Goal: Transaction & Acquisition: Purchase product/service

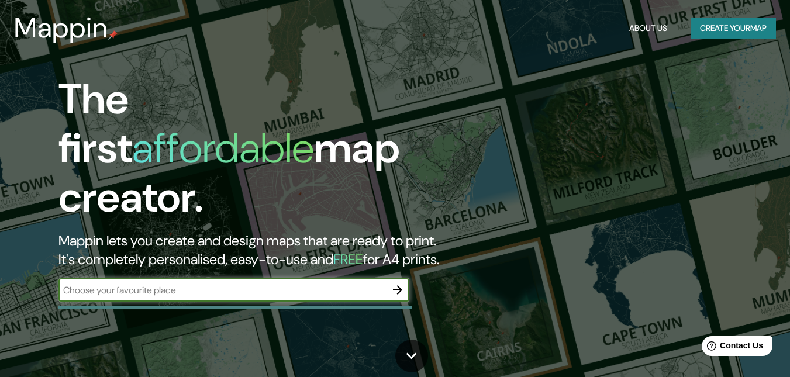
click at [167, 284] on input "text" at bounding box center [221, 290] width 327 height 13
type input "popayan"
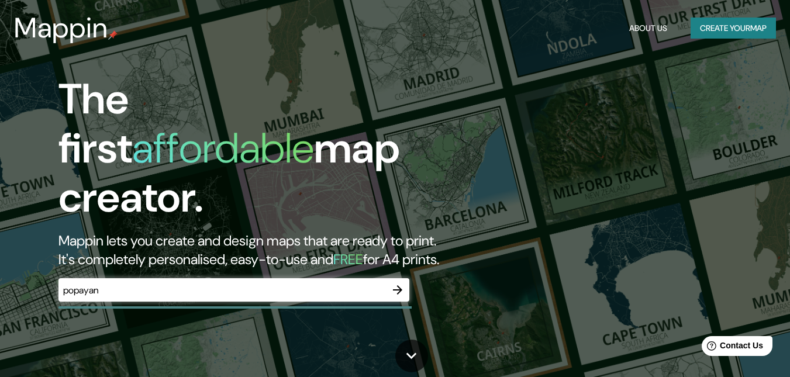
click at [389, 278] on div at bounding box center [397, 289] width 23 height 23
click at [396, 283] on icon "button" at bounding box center [398, 290] width 14 height 14
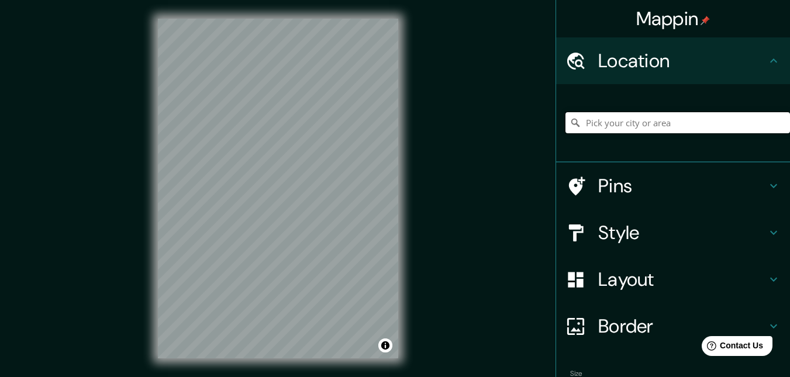
click at [577, 115] on input "Pick your city or area" at bounding box center [677, 122] width 225 height 21
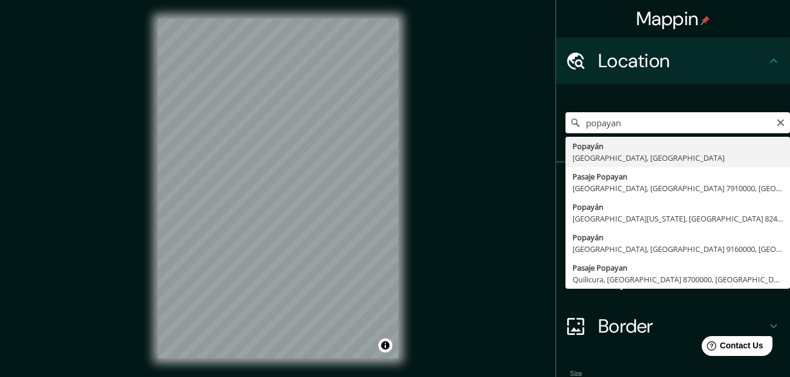
type input "Popayán, [GEOGRAPHIC_DATA], [GEOGRAPHIC_DATA]"
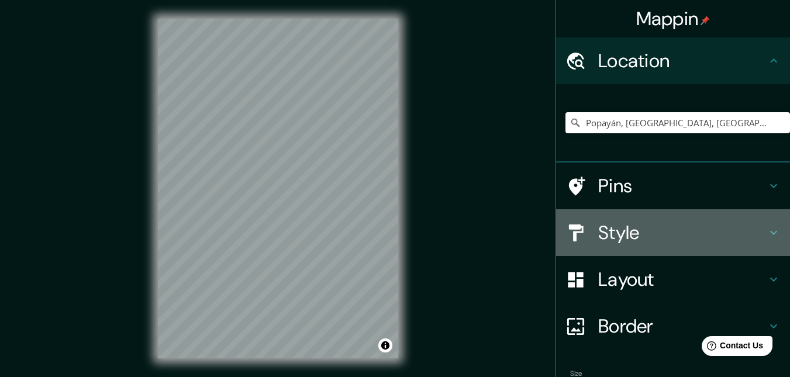
click at [653, 240] on h4 "Style" at bounding box center [682, 232] width 168 height 23
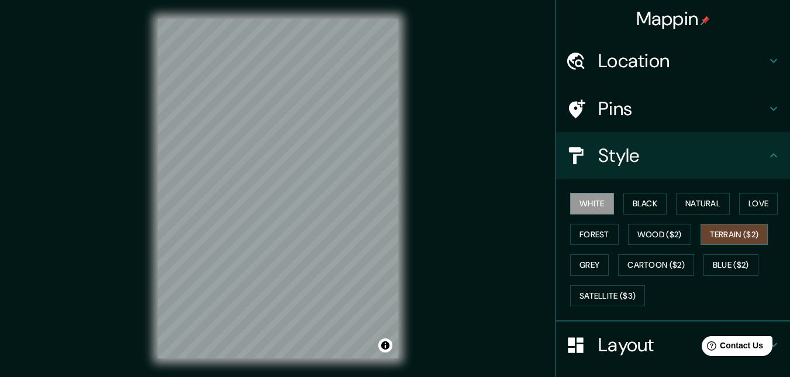
click at [705, 234] on button "Terrain ($2)" at bounding box center [735, 235] width 68 height 22
click at [640, 236] on button "Wood ($2)" at bounding box center [659, 235] width 63 height 22
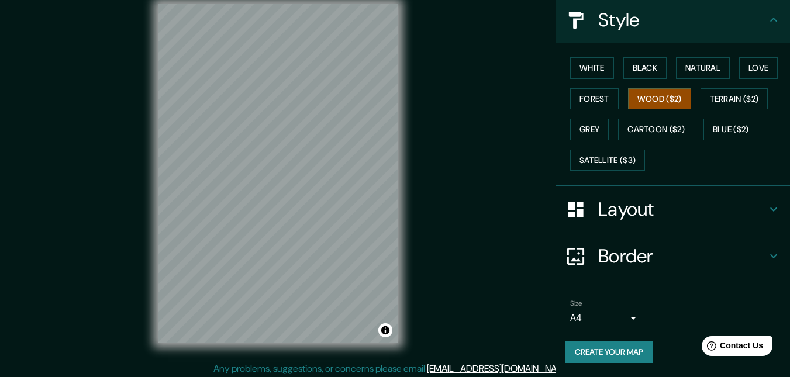
scroll to position [19, 0]
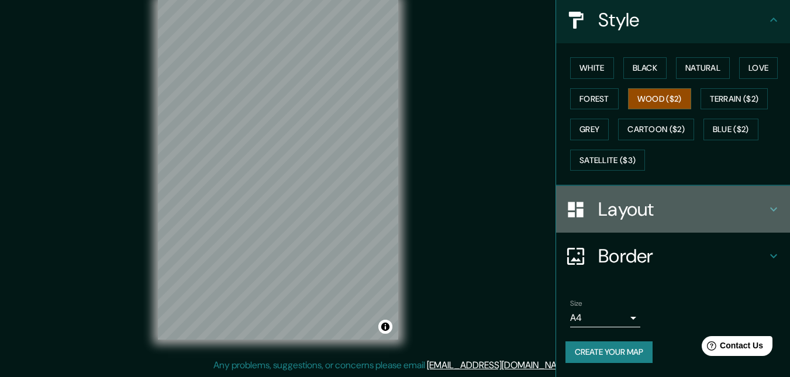
click at [705, 209] on h4 "Layout" at bounding box center [682, 209] width 168 height 23
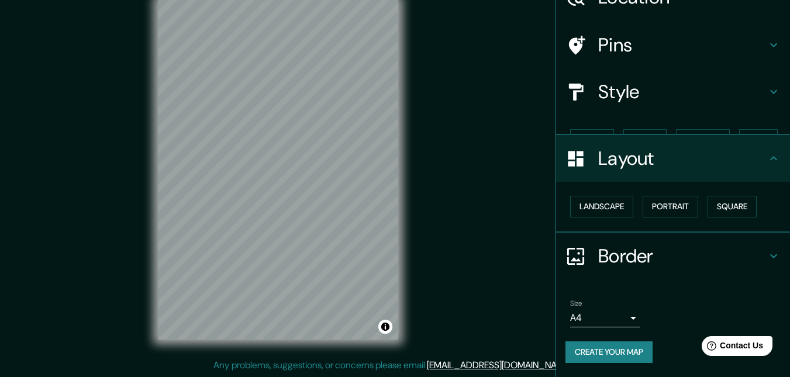
scroll to position [43, 0]
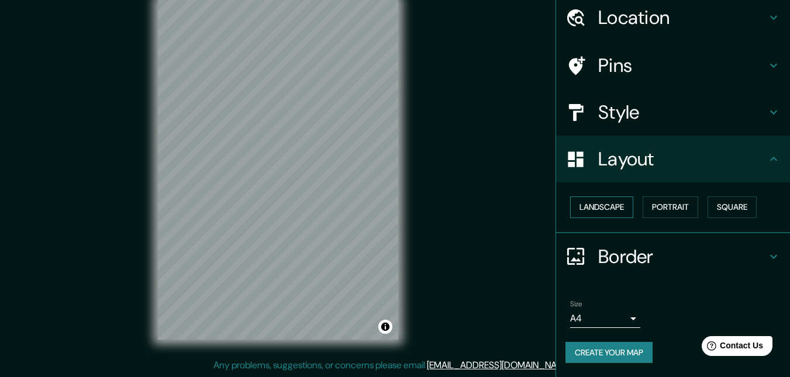
click at [587, 209] on button "Landscape" at bounding box center [601, 207] width 63 height 22
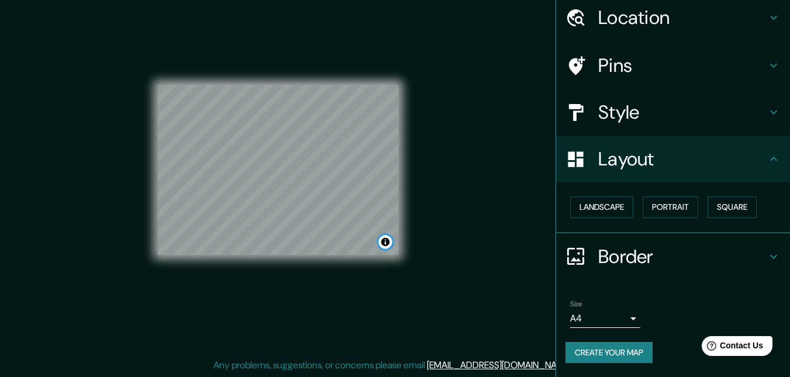
click at [386, 244] on button "Toggle attribution" at bounding box center [385, 242] width 14 height 14
